Goal: Task Accomplishment & Management: Complete application form

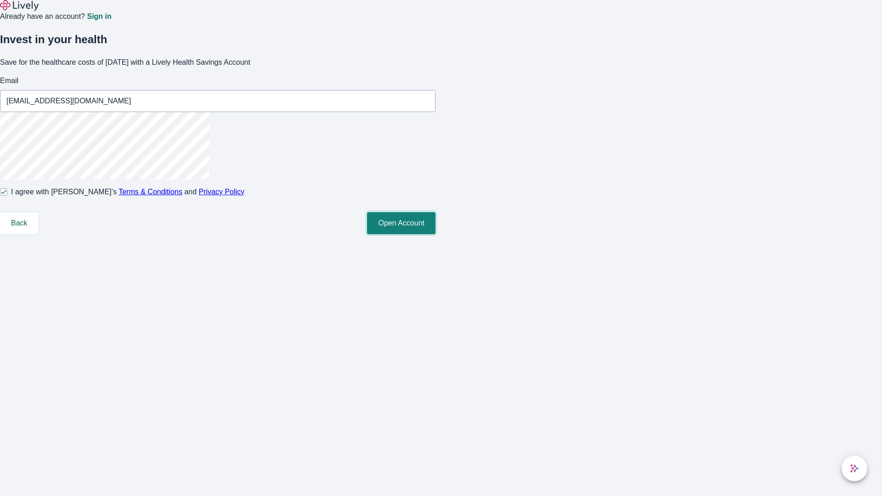
click at [435, 234] on button "Open Account" at bounding box center [401, 223] width 68 height 22
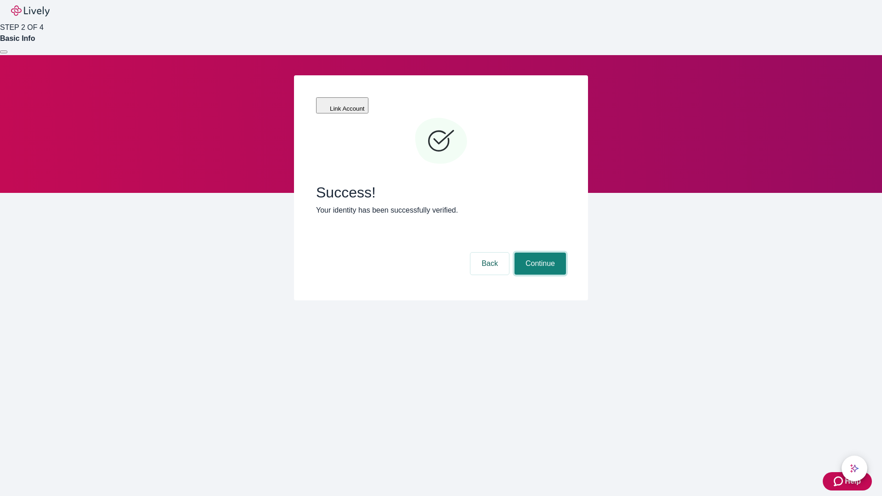
click at [539, 253] on button "Continue" at bounding box center [539, 264] width 51 height 22
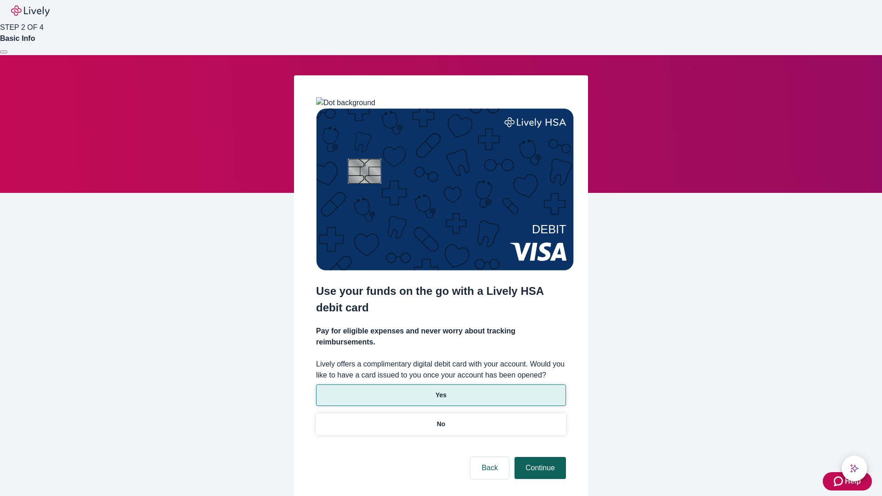
click at [441, 390] on p "Yes" at bounding box center [440, 395] width 11 height 10
click at [539, 457] on button "Continue" at bounding box center [539, 468] width 51 height 22
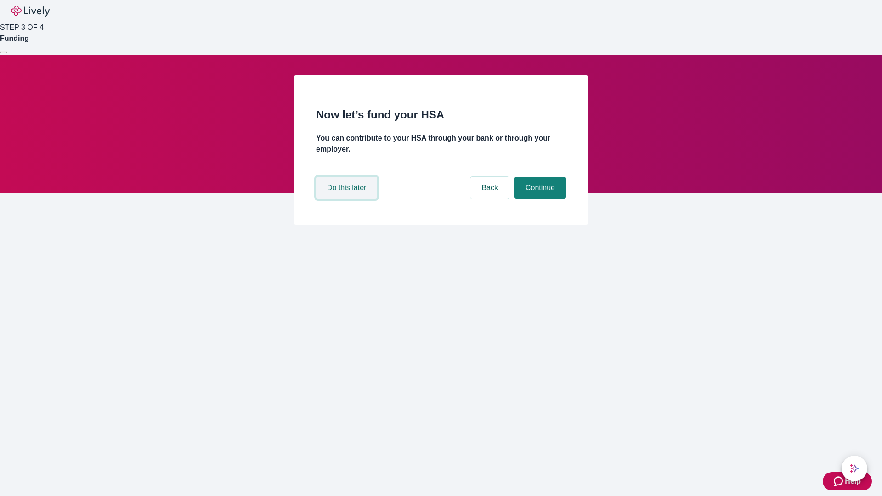
click at [348, 199] on button "Do this later" at bounding box center [346, 188] width 61 height 22
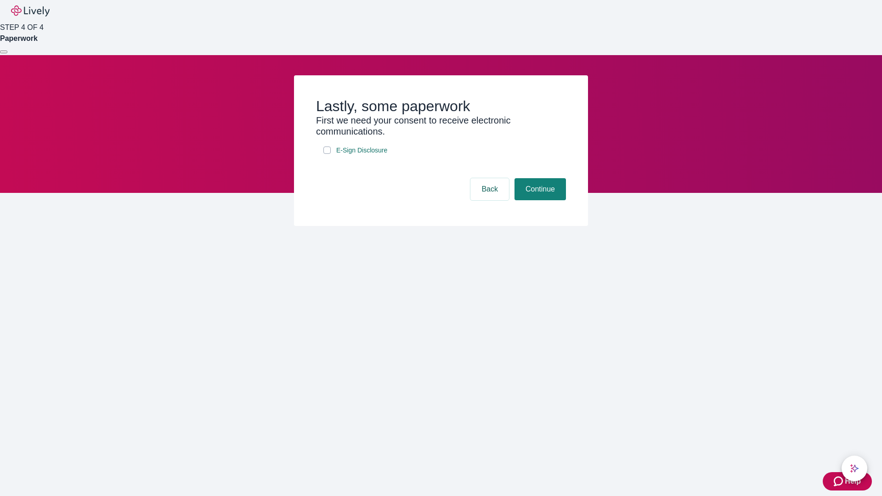
click at [327, 154] on input "E-Sign Disclosure" at bounding box center [326, 150] width 7 height 7
checkbox input "true"
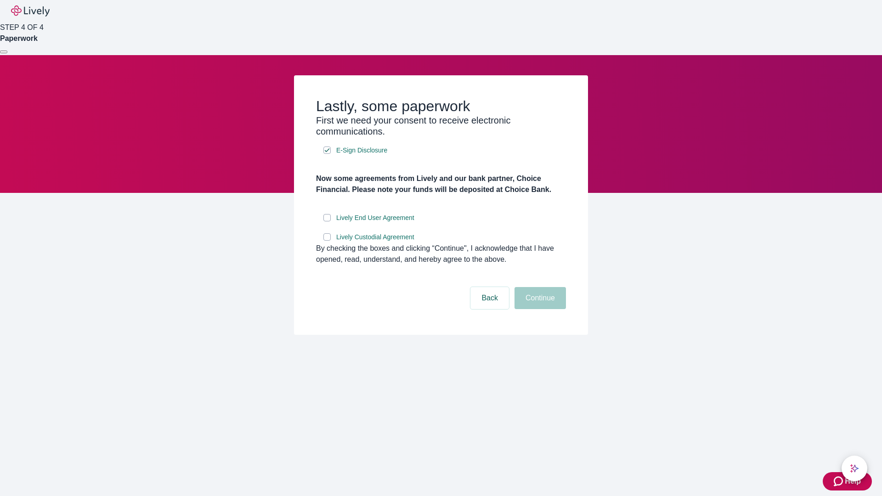
click at [327, 221] on input "Lively End User Agreement" at bounding box center [326, 217] width 7 height 7
checkbox input "true"
click at [327, 241] on input "Lively Custodial Agreement" at bounding box center [326, 236] width 7 height 7
checkbox input "true"
click at [539, 309] on button "Continue" at bounding box center [539, 298] width 51 height 22
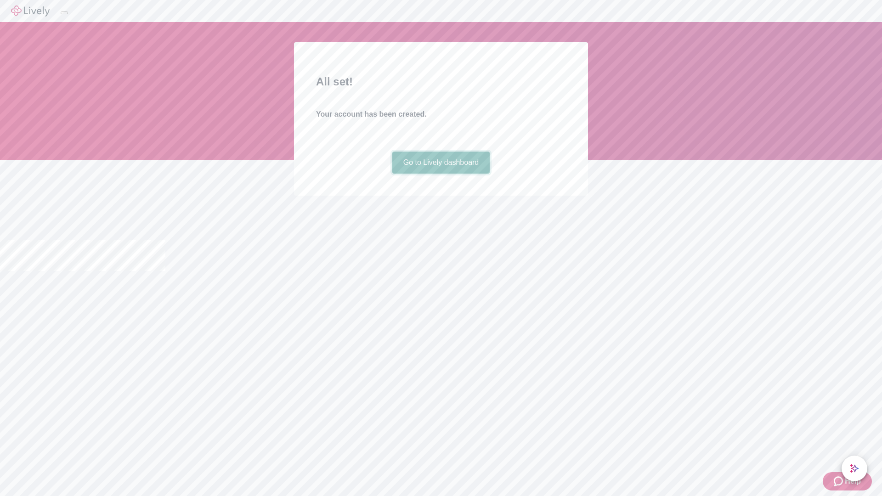
click at [441, 174] on link "Go to Lively dashboard" at bounding box center [441, 163] width 98 height 22
